Goal: Information Seeking & Learning: Learn about a topic

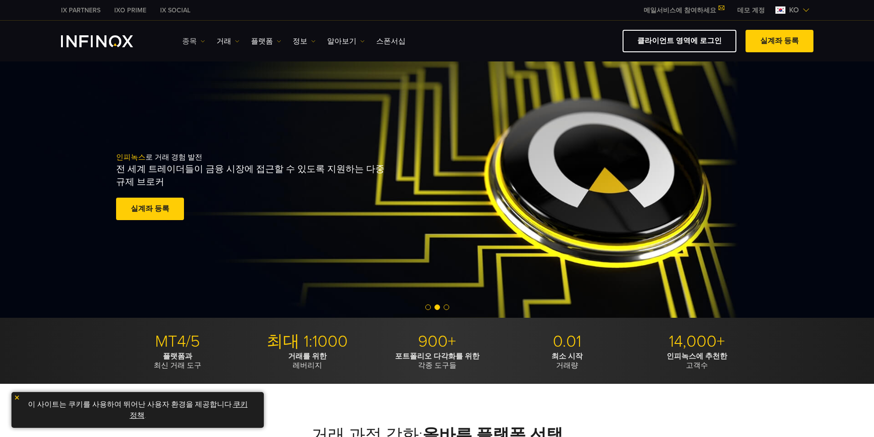
click at [194, 41] on link "종목" at bounding box center [193, 41] width 23 height 11
click at [195, 39] on link "종목" at bounding box center [193, 41] width 23 height 11
click at [226, 41] on link "거래" at bounding box center [227, 41] width 23 height 11
click at [227, 39] on link "거래" at bounding box center [227, 41] width 23 height 11
click at [273, 37] on link "플랫폼" at bounding box center [266, 41] width 30 height 11
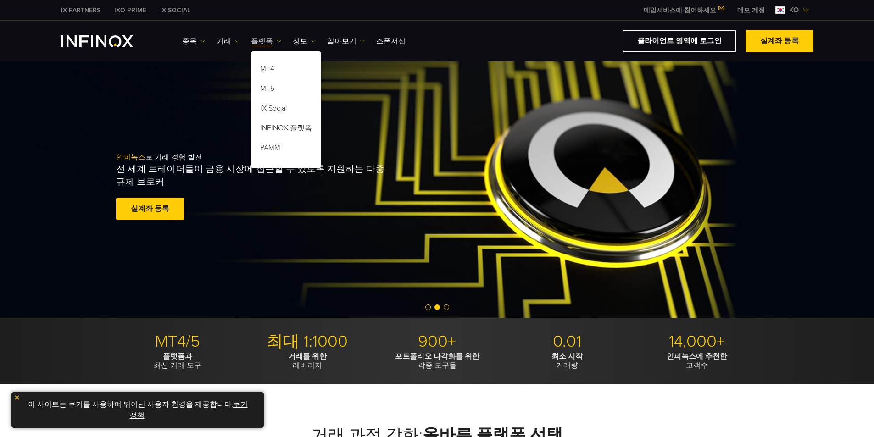
click at [273, 37] on link "플랫폼" at bounding box center [266, 41] width 30 height 11
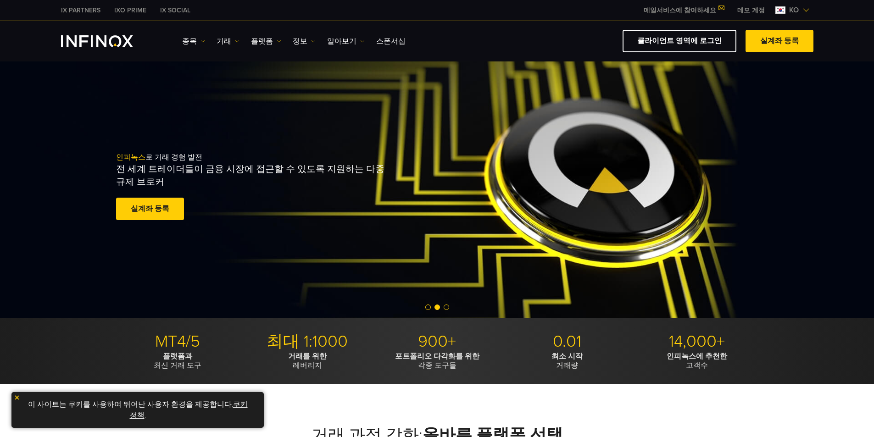
click at [191, 30] on div "종목 종목 상품 정보 거래 계정" at bounding box center [497, 41] width 631 height 22
click at [219, 34] on div "종목 종목 상품 정보 거래 계정" at bounding box center [497, 41] width 631 height 22
click at [222, 37] on link "거래" at bounding box center [227, 41] width 23 height 11
drag, startPoint x: 222, startPoint y: 37, endPoint x: 236, endPoint y: 36, distance: 14.3
click at [222, 37] on link "거래" at bounding box center [227, 41] width 23 height 11
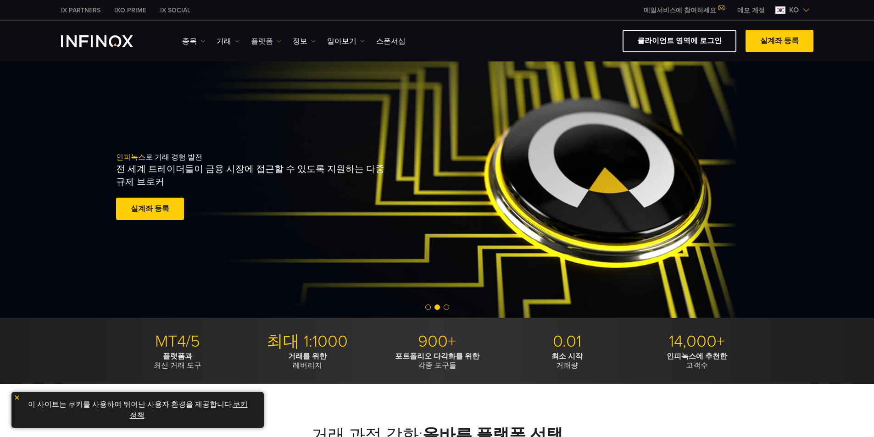
click at [265, 43] on link "플랫폼" at bounding box center [266, 41] width 30 height 11
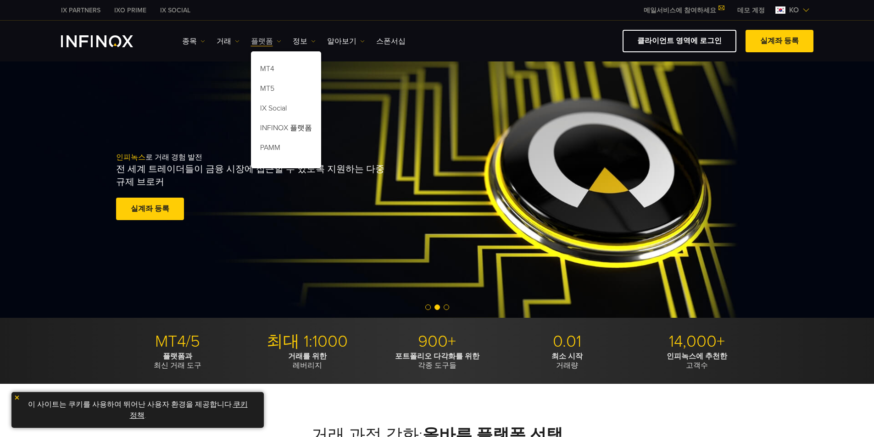
click at [268, 42] on link "플랫폼" at bounding box center [266, 41] width 30 height 11
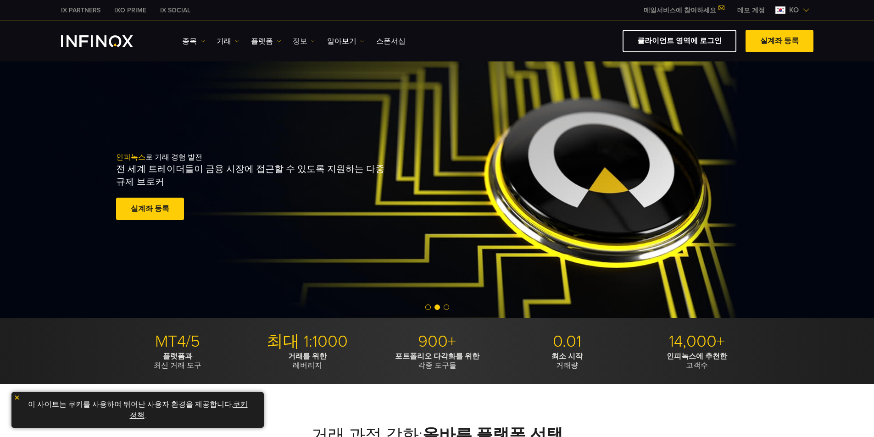
click at [307, 37] on link "정보" at bounding box center [304, 41] width 23 height 11
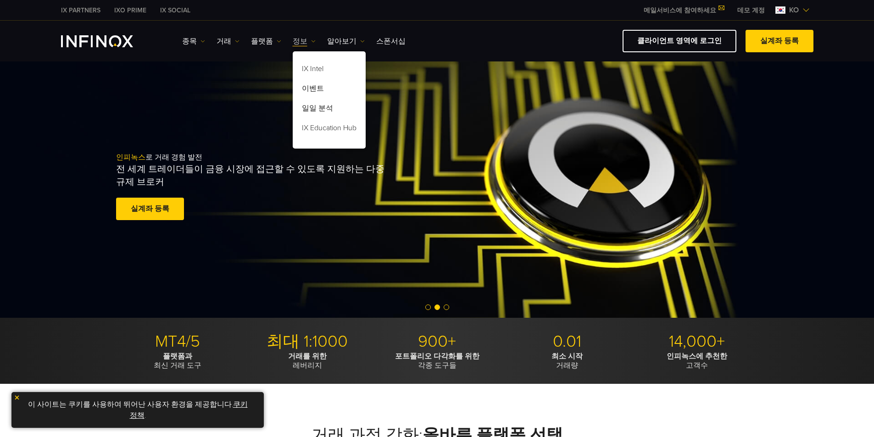
click at [307, 37] on link "정보" at bounding box center [304, 41] width 23 height 11
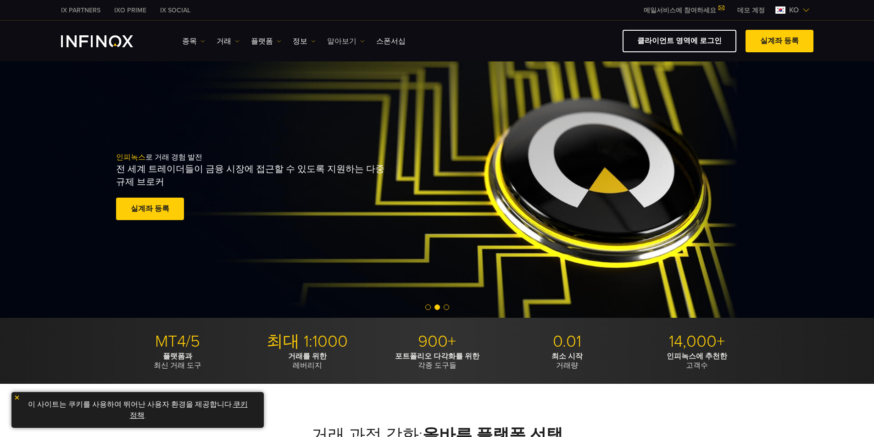
click at [344, 41] on link "알아보기" at bounding box center [346, 41] width 38 height 11
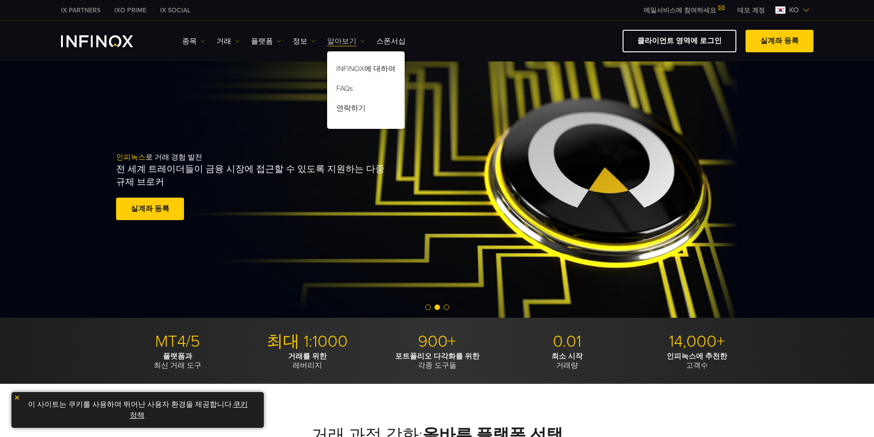
click at [344, 41] on link "알아보기" at bounding box center [346, 41] width 38 height 11
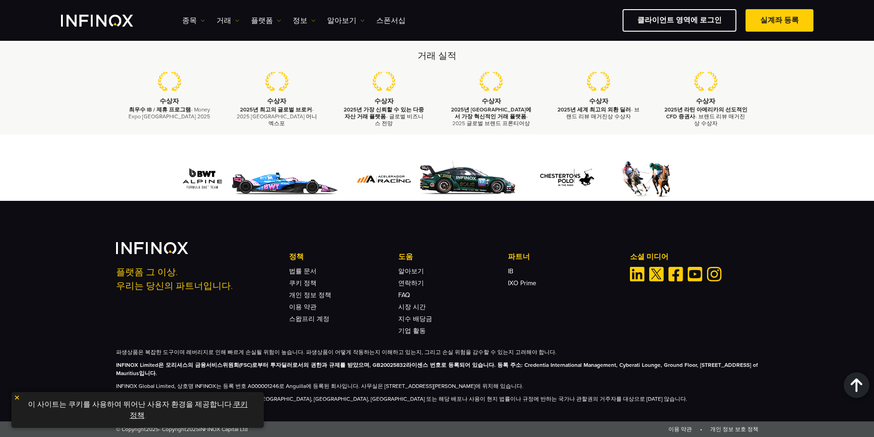
click at [16, 396] on img at bounding box center [17, 397] width 6 height 6
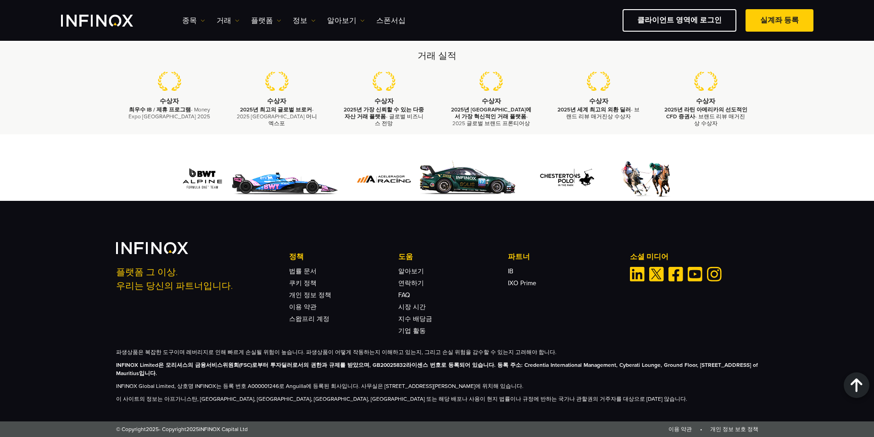
drag, startPoint x: 522, startPoint y: 365, endPoint x: 209, endPoint y: 377, distance: 313.4
click at [209, 377] on p "INFINOX Limited은 모리셔스의 금융서비스위원회(FSC)로부터 투자딜러로서의 권한과 규제를 받았으며, GB20025832라이센스 번호…" at bounding box center [437, 369] width 642 height 17
click at [414, 379] on div "파생상품은 복잡한 도구이며 레버리지로 인해 빠르게 손실될 위험이 높습니다. 파생상품이 어떻게 작동하는지 이해하고 있는지, 그리고 손실 위험을 …" at bounding box center [437, 375] width 642 height 55
drag, startPoint x: 522, startPoint y: 366, endPoint x: 211, endPoint y: 374, distance: 311.0
click at [211, 374] on strong "INFINOX Limited은 모리셔스의 금융서비스위원회(FSC)로부터 투자딜러로서의 권한과 규제를 받았으며, GB20025832라이센스 번호…" at bounding box center [437, 369] width 642 height 15
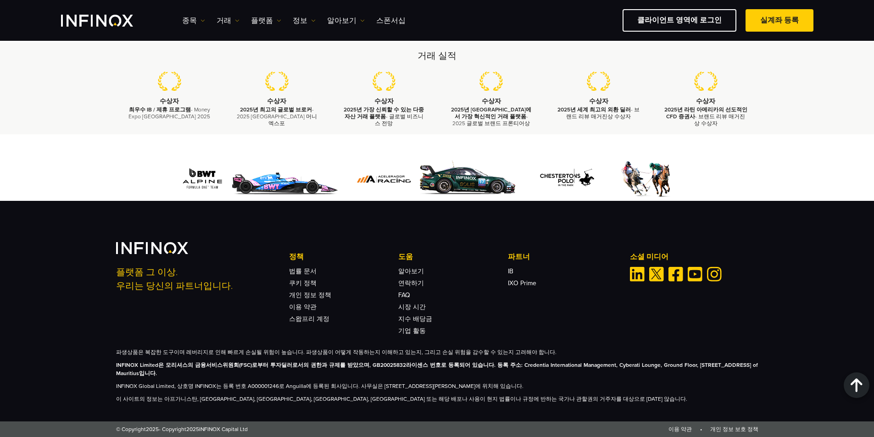
copy strong "Credentia International Management, Cyberati Lounge, Ground Floor, The Catalyst…"
drag, startPoint x: 383, startPoint y: 385, endPoint x: 601, endPoint y: 390, distance: 218.3
click at [601, 390] on p "INFINOX Global Limited, 상호명 INFINOX는 등록 번호 A000001246로 Anguilla에 등록된 회사입니다. 사무실…" at bounding box center [437, 386] width 642 height 8
copy p "No. 9 Cassius Webster Building, Grace Complex, PO Box 1330, The Valley, AI-2640…"
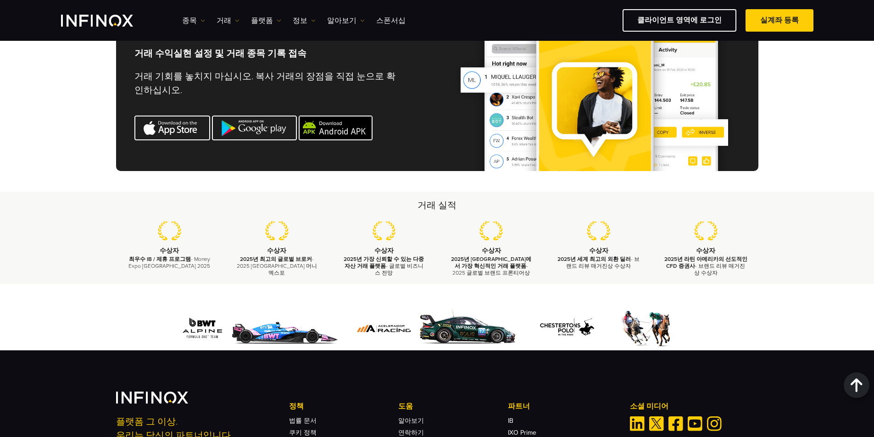
scroll to position [2749, 0]
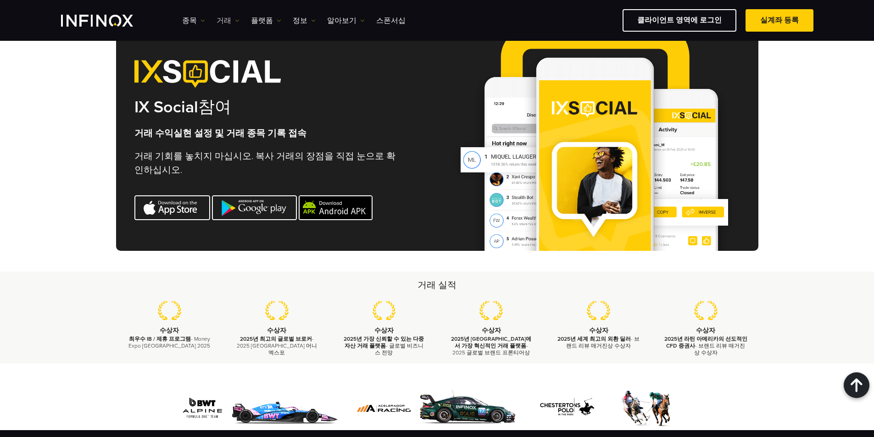
click at [220, 18] on link "거래" at bounding box center [227, 20] width 23 height 11
click at [243, 68] on link "시장 시간" at bounding box center [241, 70] width 50 height 20
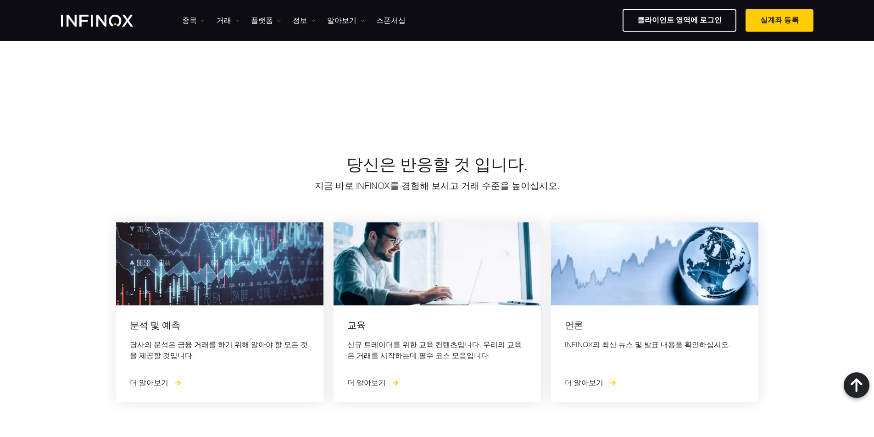
scroll to position [1106, 0]
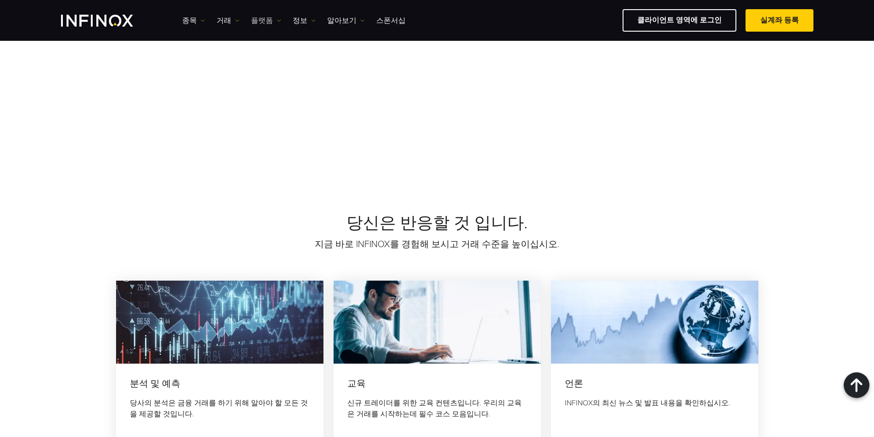
click at [267, 20] on link "플랫폼" at bounding box center [266, 20] width 30 height 11
click at [283, 49] on link "MT4" at bounding box center [286, 50] width 70 height 20
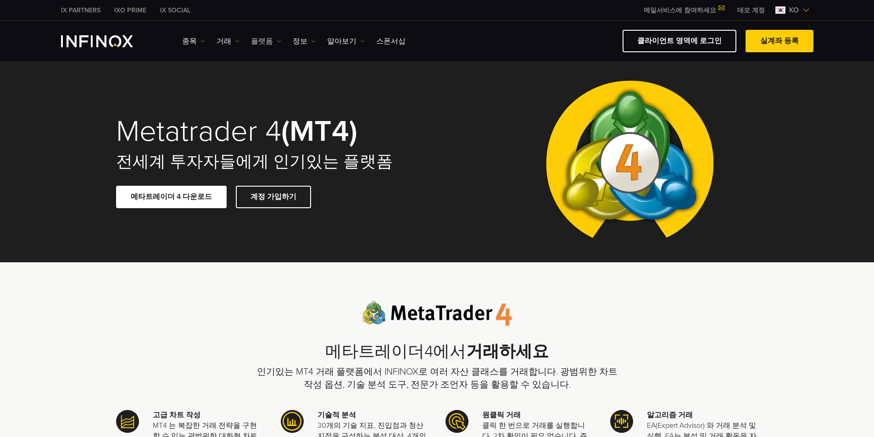
click at [257, 39] on link "플랫폼" at bounding box center [266, 41] width 30 height 11
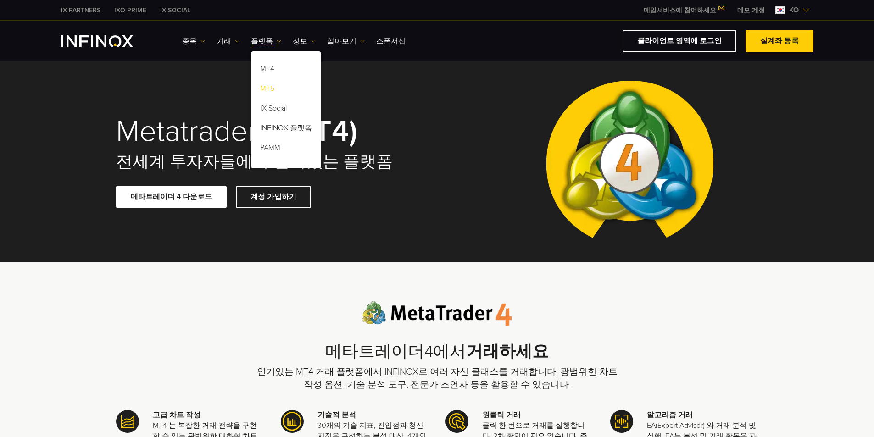
click at [282, 91] on link "MT5" at bounding box center [286, 90] width 70 height 20
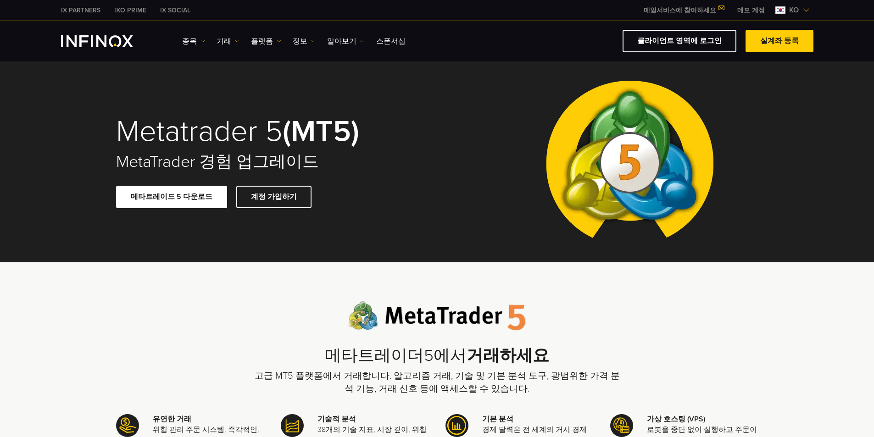
click at [177, 41] on div "IX Social 종목 종목 상품 정보 거래" at bounding box center [437, 41] width 752 height 22
click at [187, 38] on link "종목" at bounding box center [193, 41] width 23 height 11
click at [205, 67] on link "종목" at bounding box center [207, 71] width 50 height 20
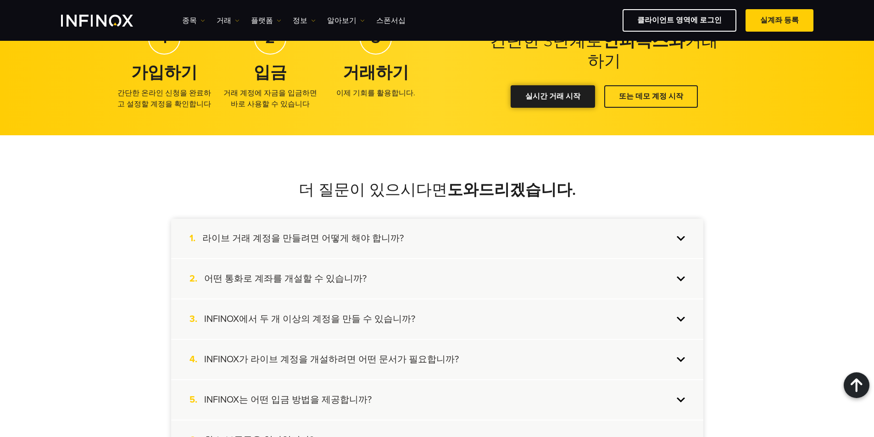
scroll to position [596, 0]
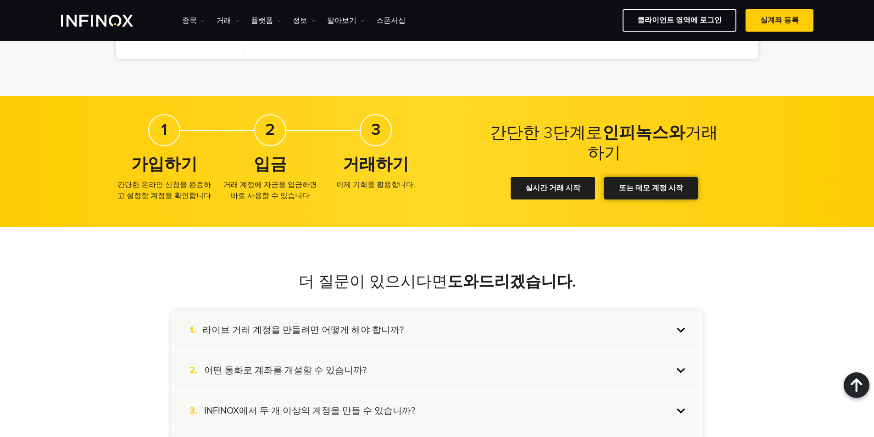
click at [651, 188] on div at bounding box center [651, 188] width 0 height 0
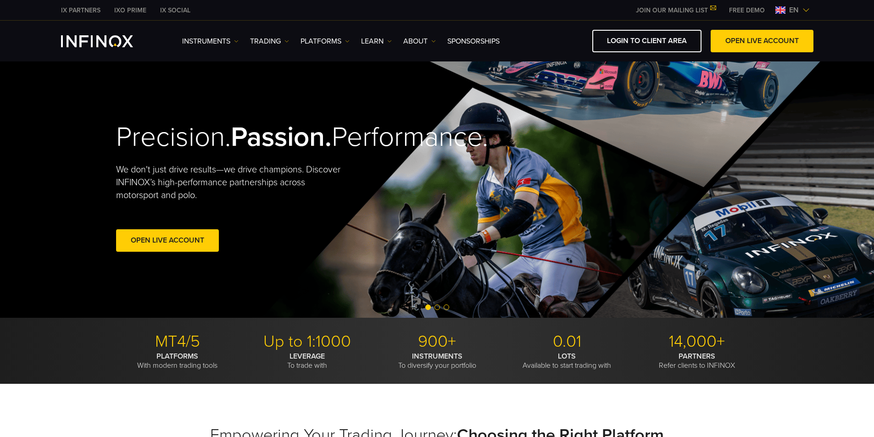
click at [805, 11] on img at bounding box center [805, 9] width 7 height 7
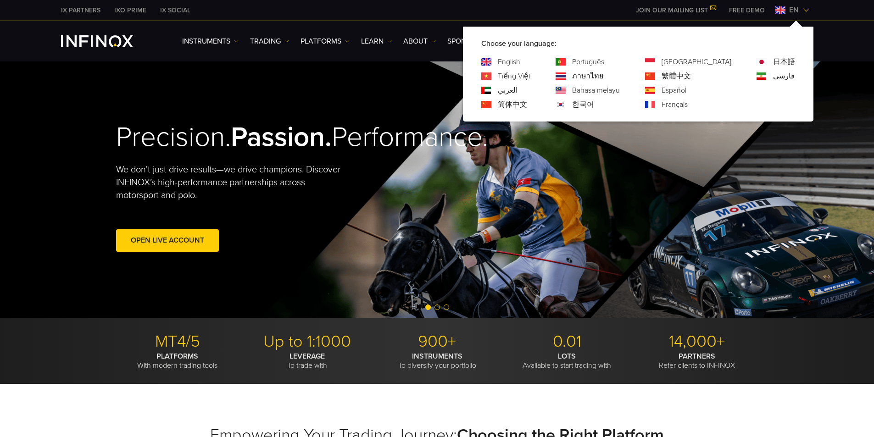
click at [594, 103] on link "한국어" at bounding box center [583, 104] width 22 height 11
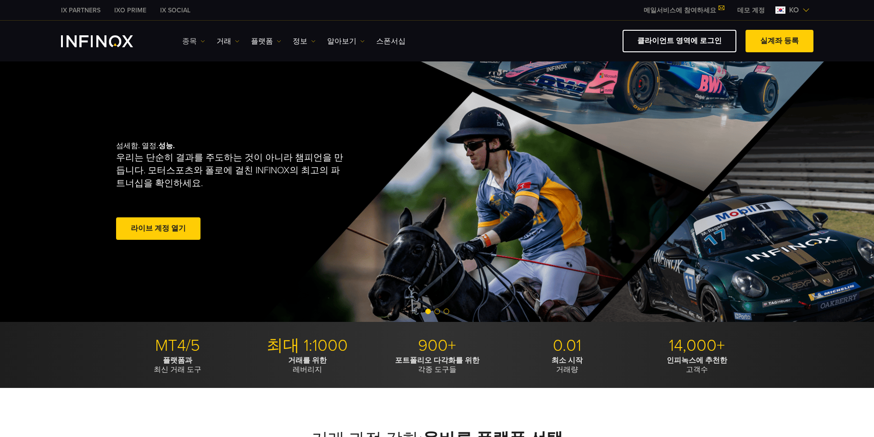
click at [187, 42] on link "종목" at bounding box center [193, 41] width 23 height 11
click at [196, 67] on link "종목" at bounding box center [207, 71] width 50 height 20
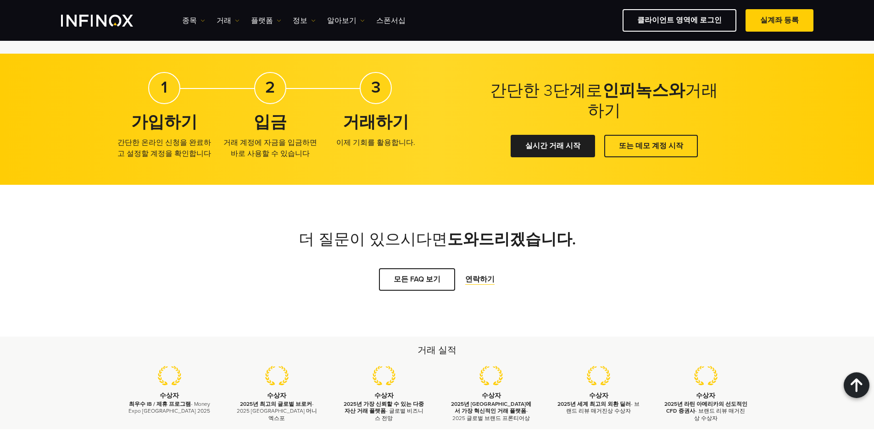
scroll to position [642, 0]
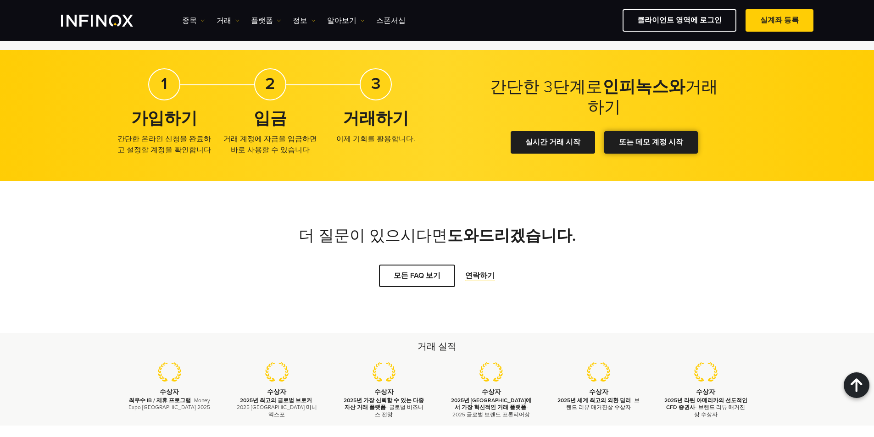
click at [651, 143] on div at bounding box center [651, 143] width 0 height 0
